Goal: Information Seeking & Learning: Learn about a topic

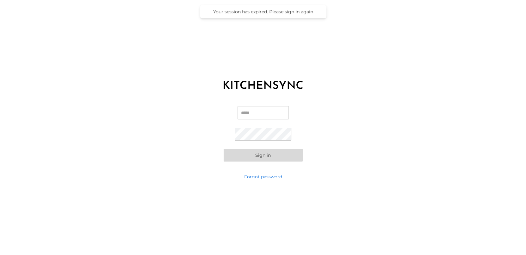
type input "**********"
click at [279, 155] on button "Sign in" at bounding box center [263, 155] width 79 height 13
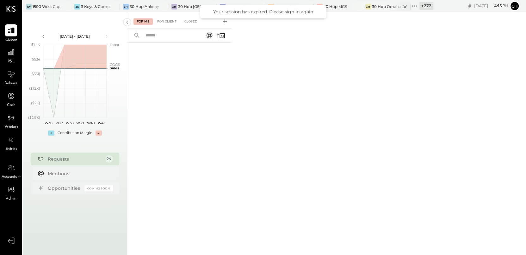
click at [406, 6] on icon at bounding box center [405, 7] width 8 height 8
click at [350, 6] on icon at bounding box center [349, 6] width 3 height 3
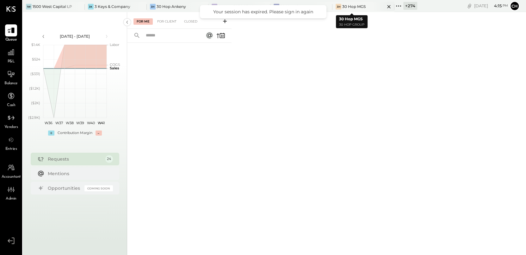
click at [385, 5] on icon at bounding box center [389, 7] width 8 height 8
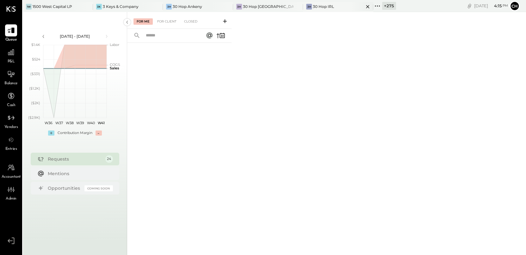
click at [364, 5] on icon at bounding box center [368, 7] width 8 height 8
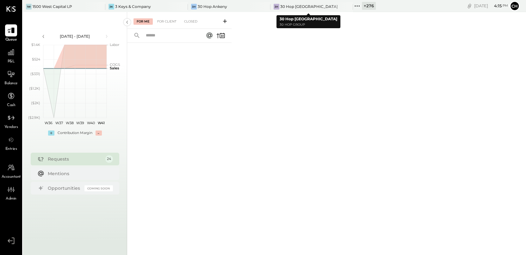
click at [344, 5] on icon at bounding box center [348, 7] width 8 height 8
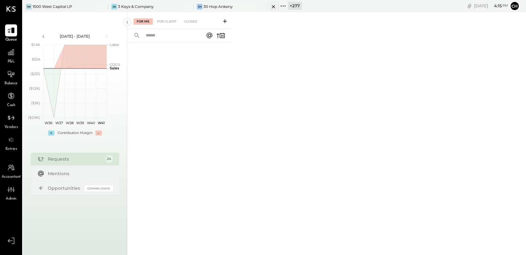
click at [273, 6] on icon at bounding box center [273, 6] width 3 height 3
click at [188, 4] on icon at bounding box center [188, 7] width 8 height 8
click at [112, 5] on icon at bounding box center [112, 6] width 8 height 8
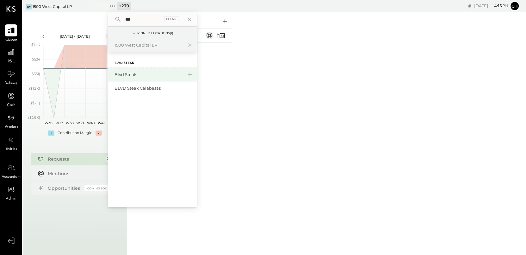
type input "***"
click at [122, 75] on div "Blvd Steak" at bounding box center [149, 75] width 68 height 6
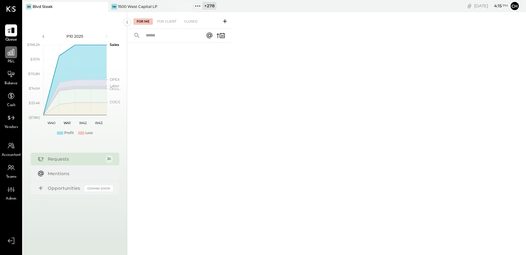
click at [10, 54] on icon at bounding box center [11, 52] width 8 height 8
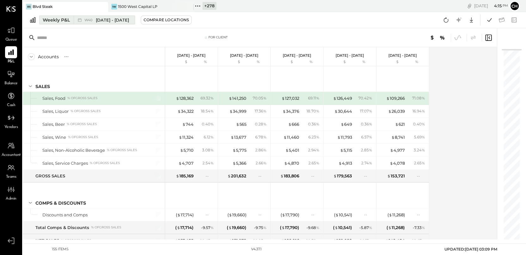
click at [79, 23] on div "W40 [DATE] - [DATE]" at bounding box center [103, 20] width 58 height 8
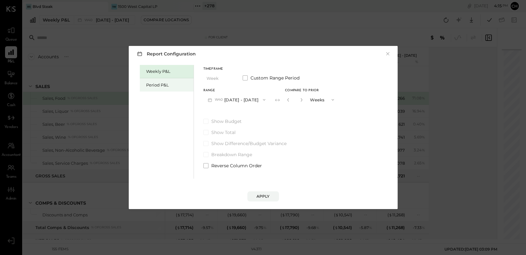
click at [166, 88] on div "Period P&L" at bounding box center [167, 84] width 54 height 13
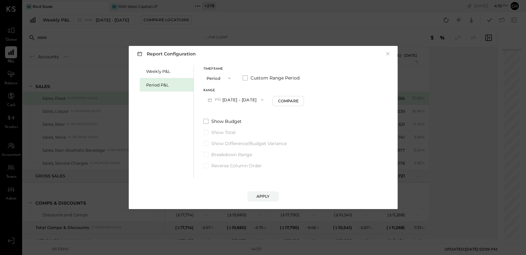
click at [247, 102] on button "P10 [DATE] - [DATE]" at bounding box center [236, 100] width 65 height 12
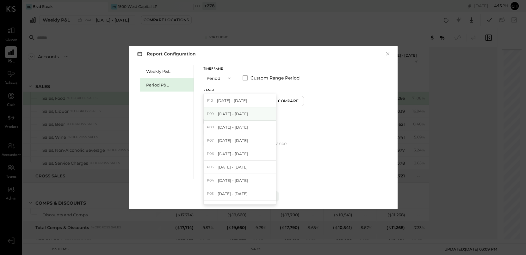
click at [248, 114] on span "[DATE] - [DATE]" at bounding box center [233, 113] width 30 height 5
click at [265, 198] on div "Apply" at bounding box center [263, 195] width 13 height 5
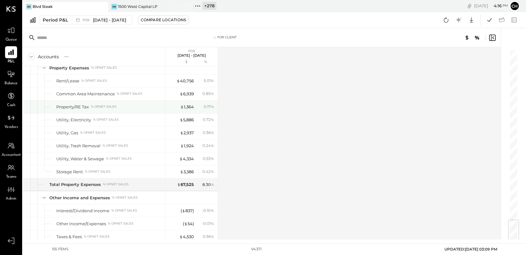
scroll to position [1386, 0]
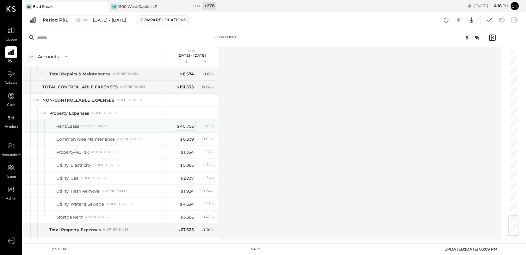
click at [186, 124] on div "$ 40,756" at bounding box center [185, 126] width 17 height 6
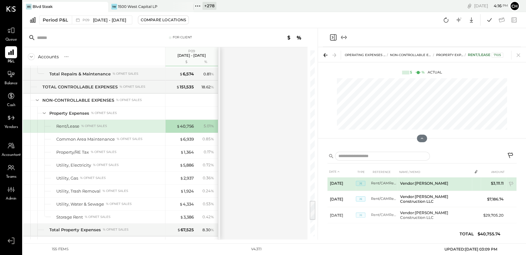
scroll to position [22, 0]
